Goal: Communication & Community: Answer question/provide support

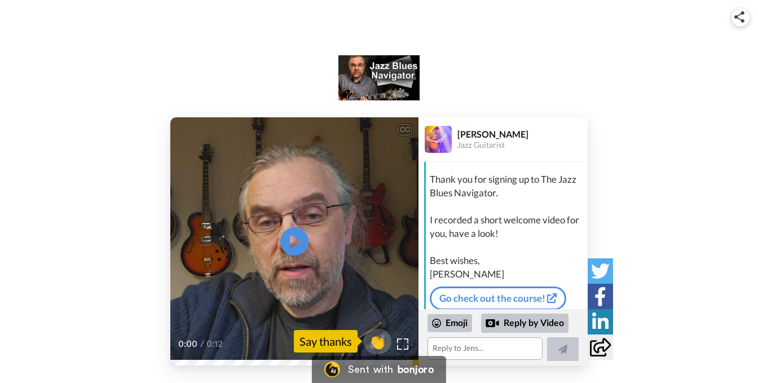
scroll to position [34, 0]
click at [293, 238] on icon "Play/Pause" at bounding box center [295, 242] width 30 height 54
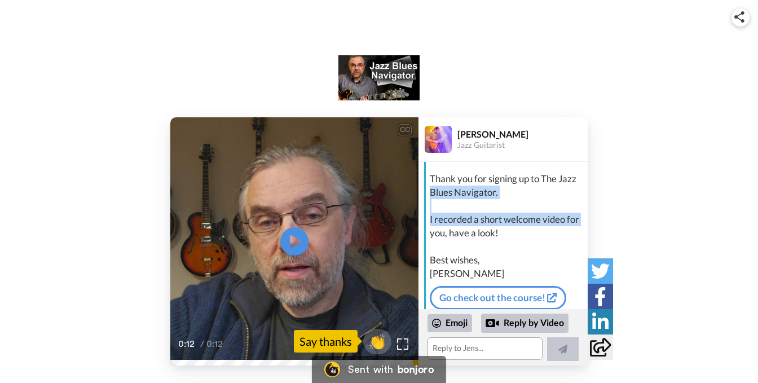
drag, startPoint x: 423, startPoint y: 228, endPoint x: 422, endPoint y: 199, distance: 29.9
click at [422, 199] on div "[PERSON_NAME], Thank you for signing up to The Jazz Blues Navigator. I recorded…" at bounding box center [503, 219] width 169 height 183
drag, startPoint x: 422, startPoint y: 199, endPoint x: 437, endPoint y: 254, distance: 57.7
click at [435, 253] on div "[PERSON_NAME], Thank you for signing up to The Jazz Blues Navigator. I recorded…" at bounding box center [503, 219] width 169 height 183
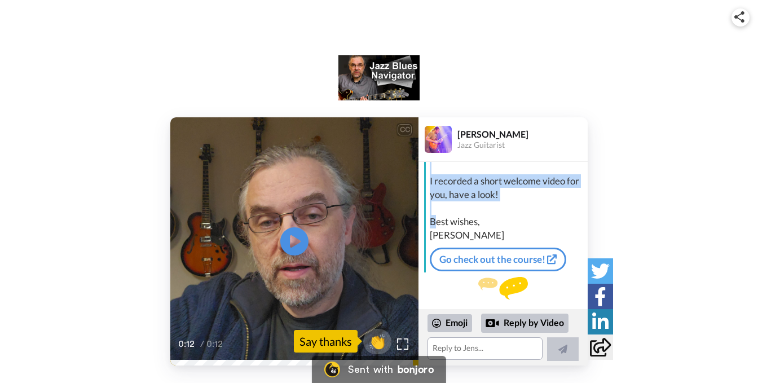
scroll to position [87, 0]
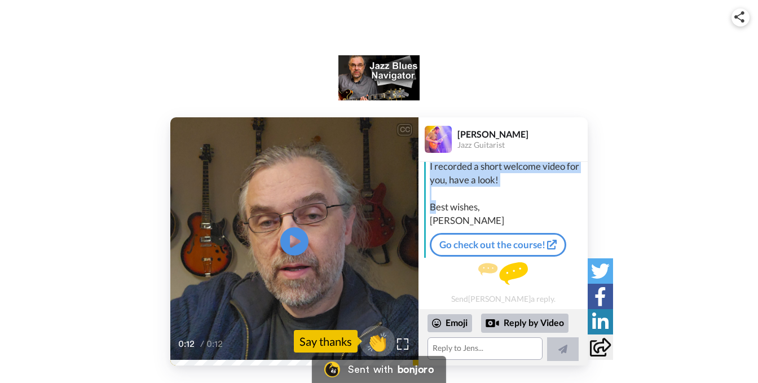
click at [375, 340] on span "👏" at bounding box center [378, 341] width 36 height 23
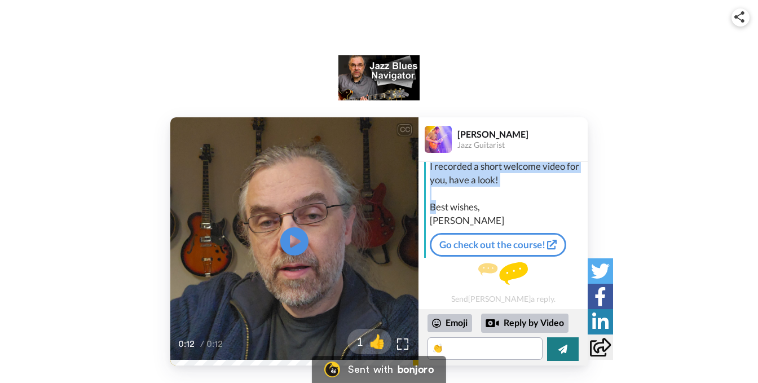
click at [561, 350] on icon at bounding box center [563, 349] width 9 height 9
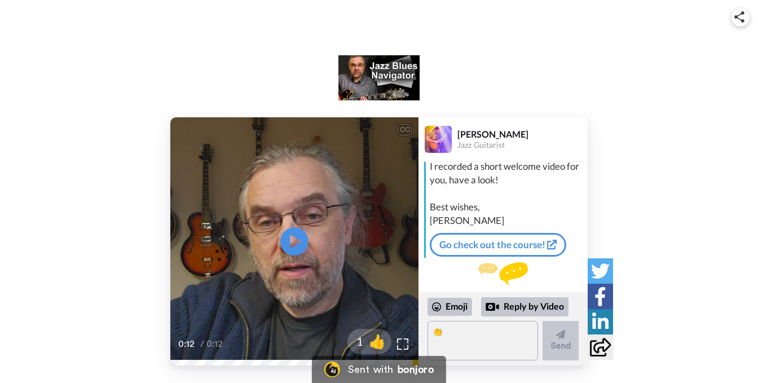
scroll to position [125, 0]
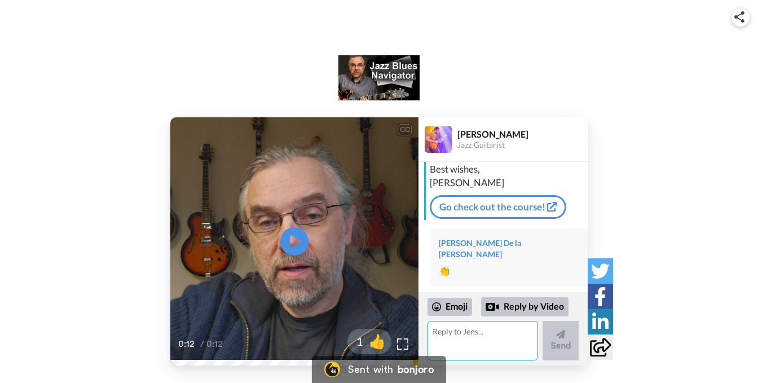
click at [449, 338] on textarea at bounding box center [483, 340] width 111 height 39
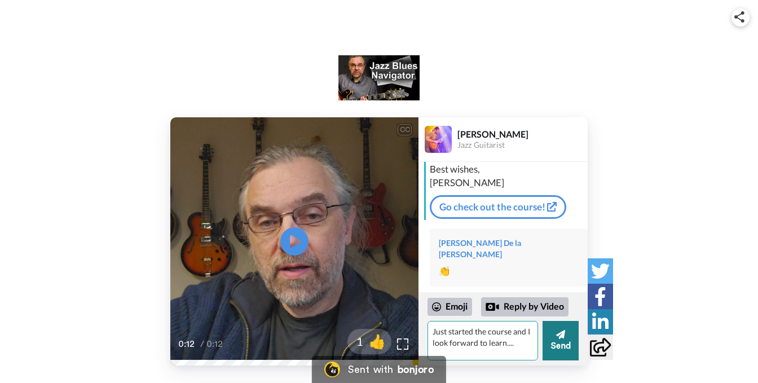
type textarea "Just started the course and I look forward to learn...."
click at [566, 348] on button "Send" at bounding box center [561, 340] width 36 height 39
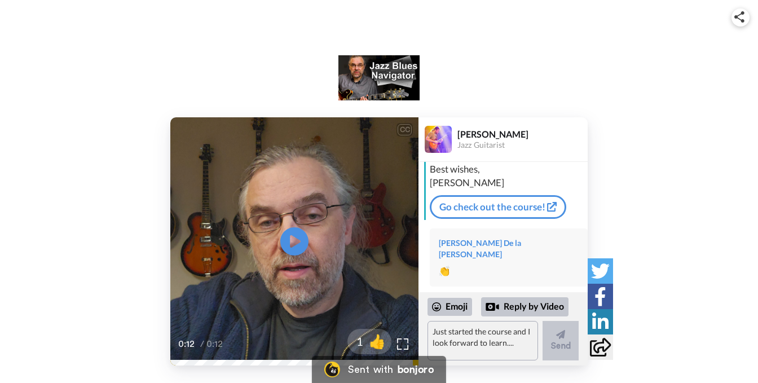
scroll to position [151, 0]
